Goal: Task Accomplishment & Management: Use online tool/utility

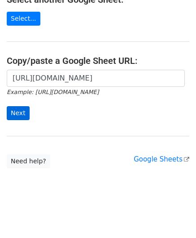
scroll to position [0, 200]
type input "https://docs.google.com/spreadsheets/d/1wMDaPvUl-RQ6IZVbMUzyoi-m8XPLoghWeF9oVOi…"
click at [15, 108] on input "Next" at bounding box center [18, 113] width 23 height 14
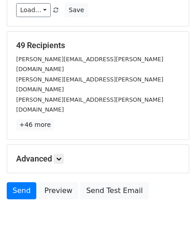
scroll to position [110, 0]
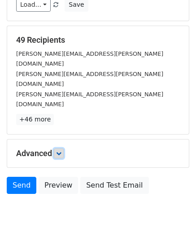
click at [56, 148] on link at bounding box center [59, 153] width 10 height 10
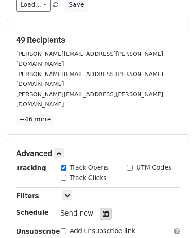
click at [104, 210] on icon at bounding box center [106, 213] width 6 height 6
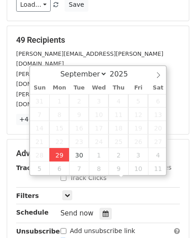
type input "[DATE] 12:00"
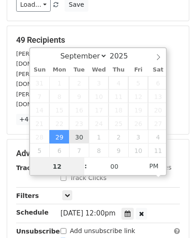
paste input "Hour"
type input "2"
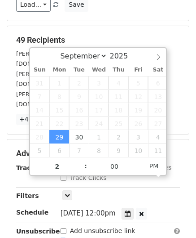
type input "[DATE] 14:00"
